Goal: Find specific page/section: Find specific page/section

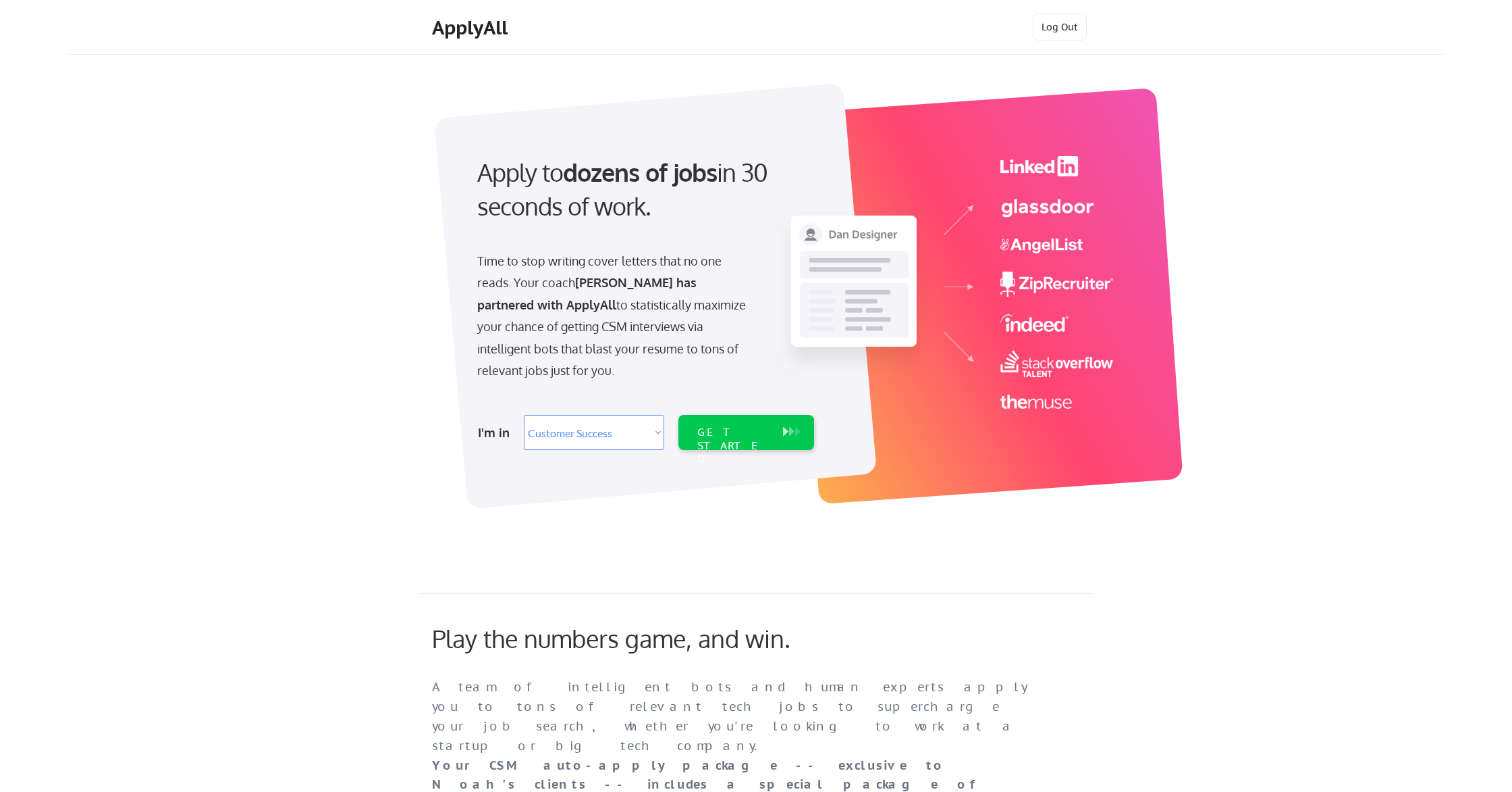
select select ""sales""
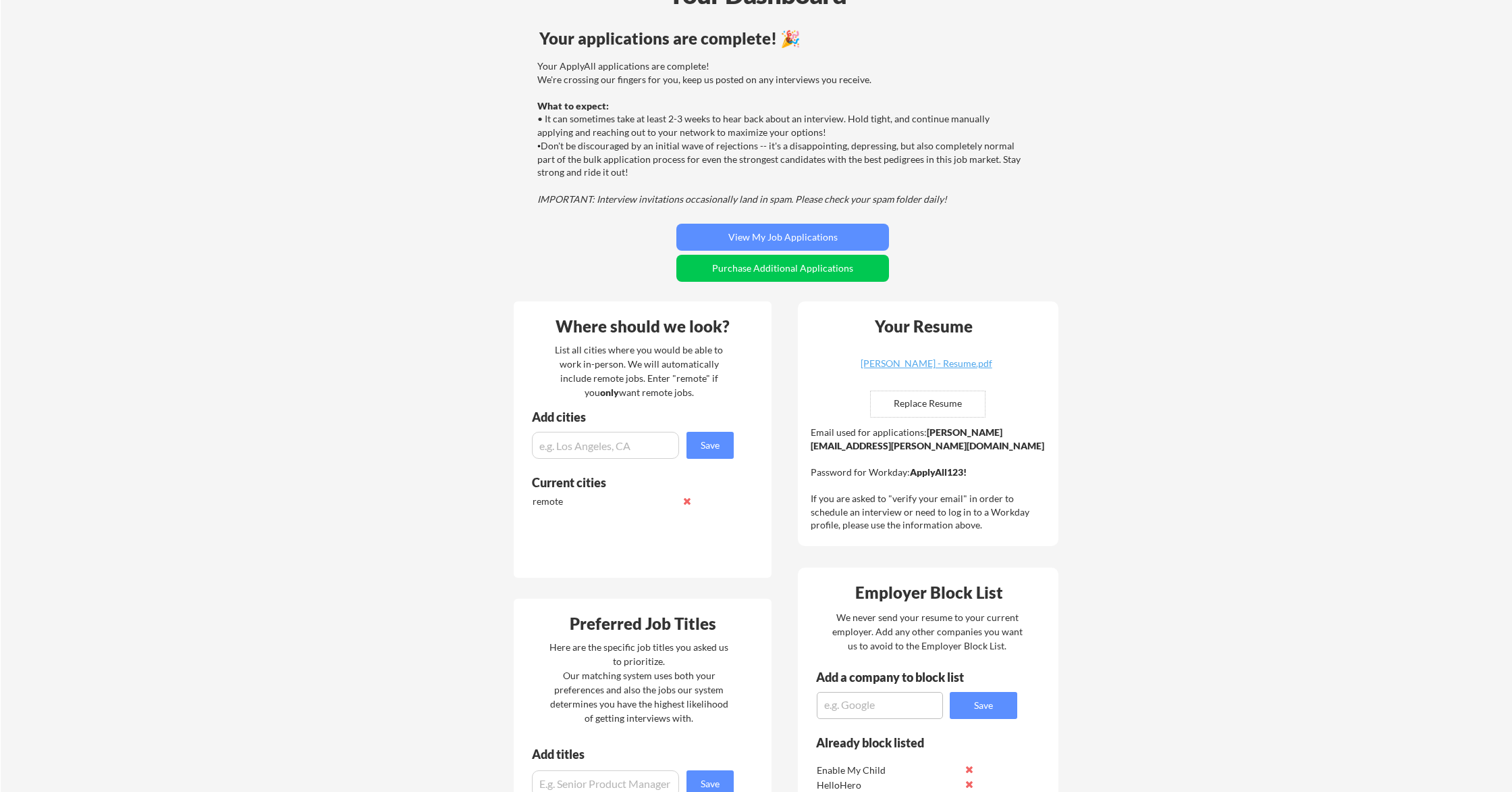
scroll to position [92, 0]
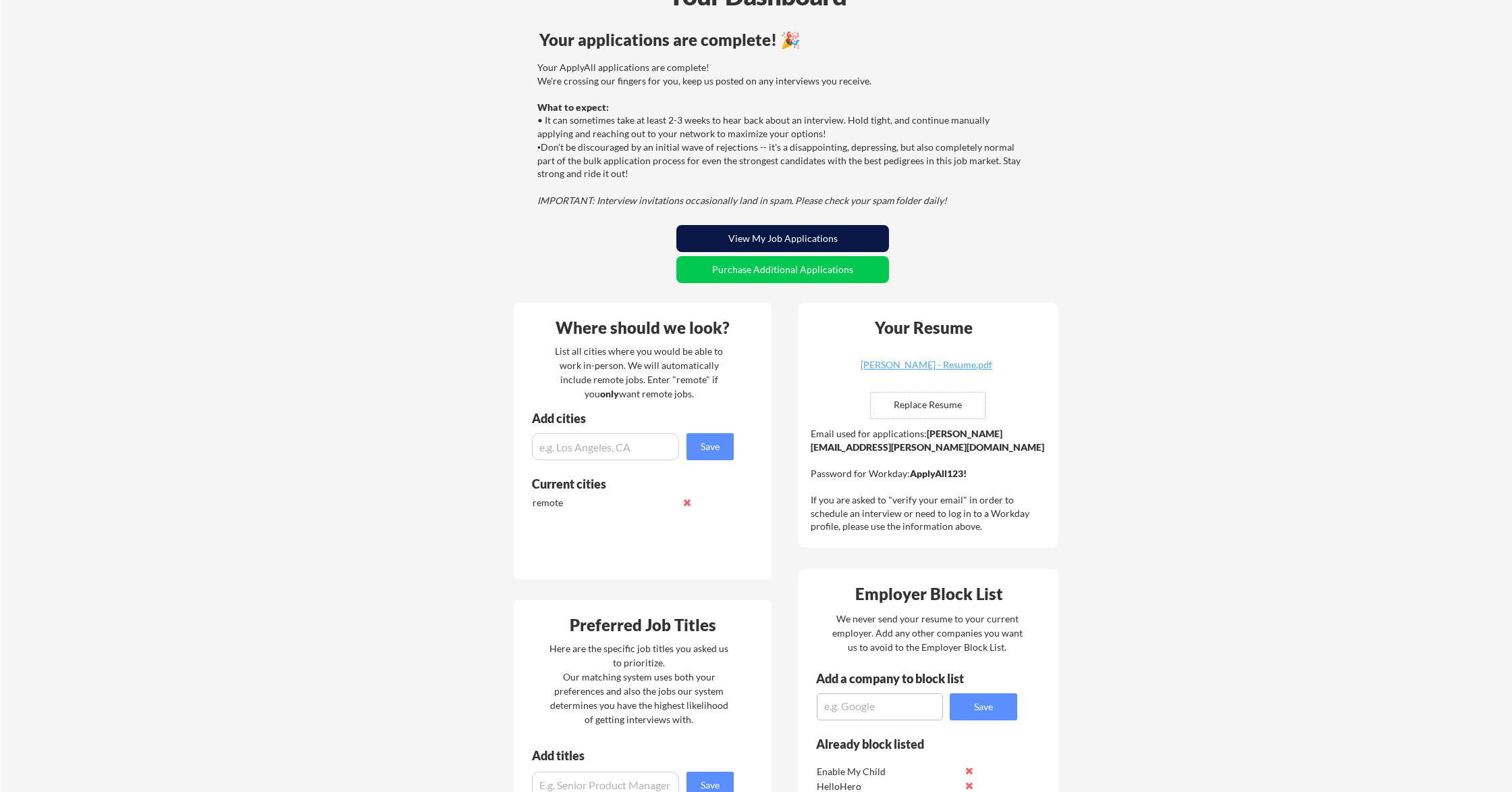
click at [843, 238] on button "View My Job Applications" at bounding box center [782, 239] width 212 height 27
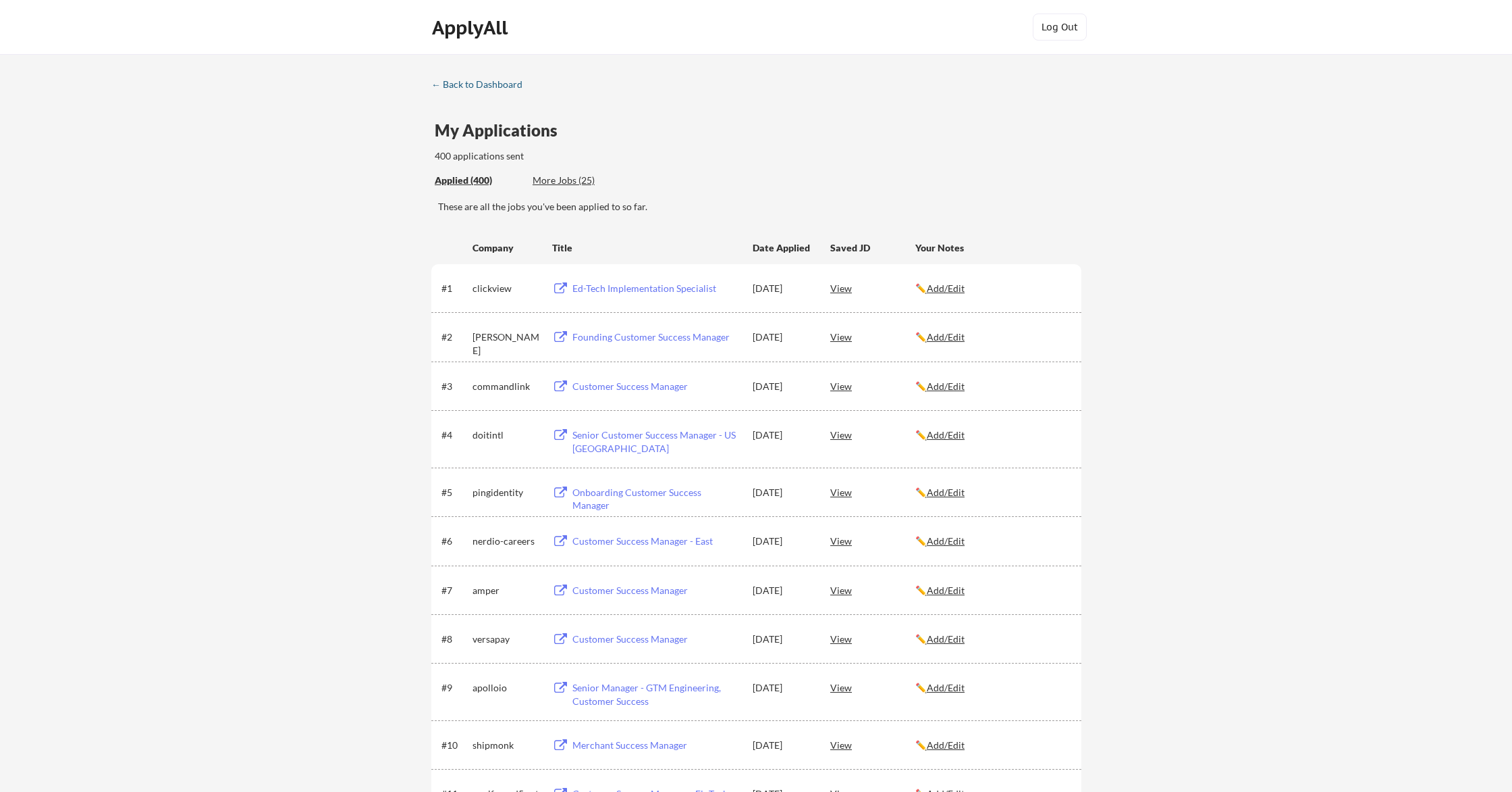
click at [490, 81] on div "← Back to Dashboard" at bounding box center [483, 84] width 102 height 9
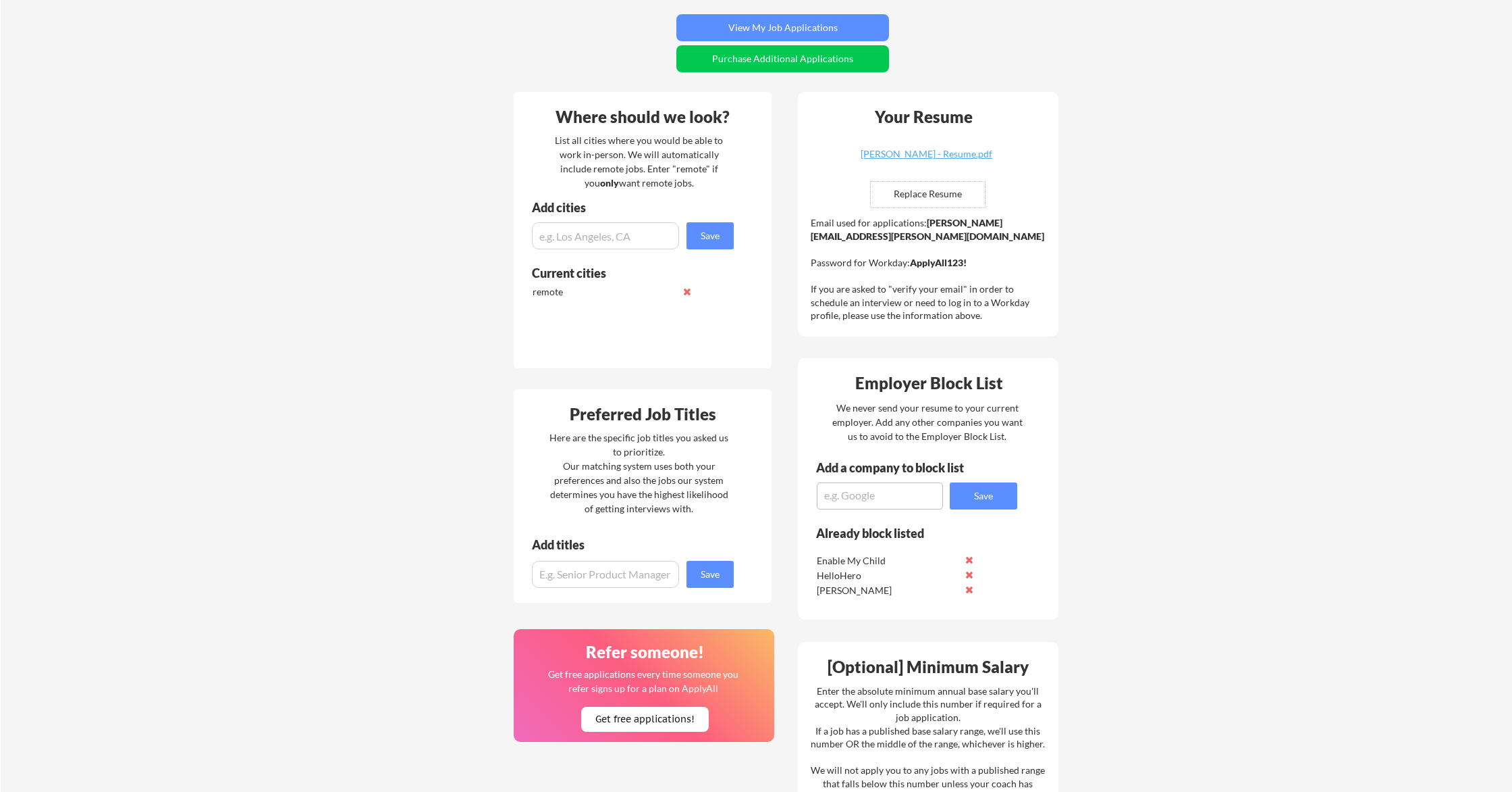
scroll to position [304, 0]
